Goal: Task Accomplishment & Management: Manage account settings

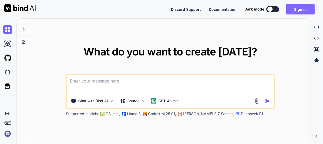
click at [296, 9] on button "Sign in" at bounding box center [300, 9] width 28 height 11
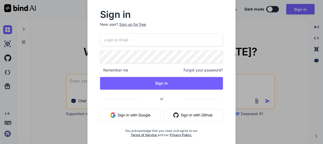
click at [135, 23] on div "Sign up for free" at bounding box center [132, 24] width 27 height 5
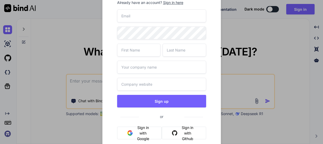
click at [147, 17] on input "email" at bounding box center [161, 15] width 89 height 13
click at [187, 132] on button "Sign in with Github" at bounding box center [184, 133] width 44 height 13
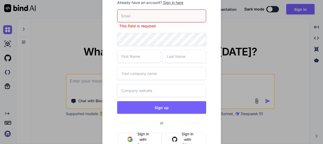
click at [65, 48] on div "Create account Already have an account? Sign in here This field is required Sig…" at bounding box center [161, 72] width 323 height 144
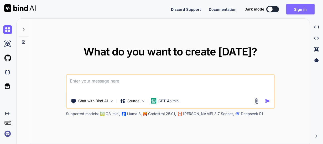
click at [305, 8] on button "Sign in" at bounding box center [300, 9] width 28 height 11
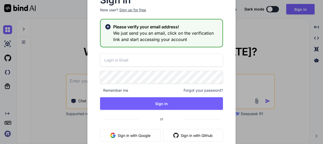
click at [200, 134] on button "Sign in with Github" at bounding box center [193, 135] width 60 height 13
